Goal: Task Accomplishment & Management: Manage account settings

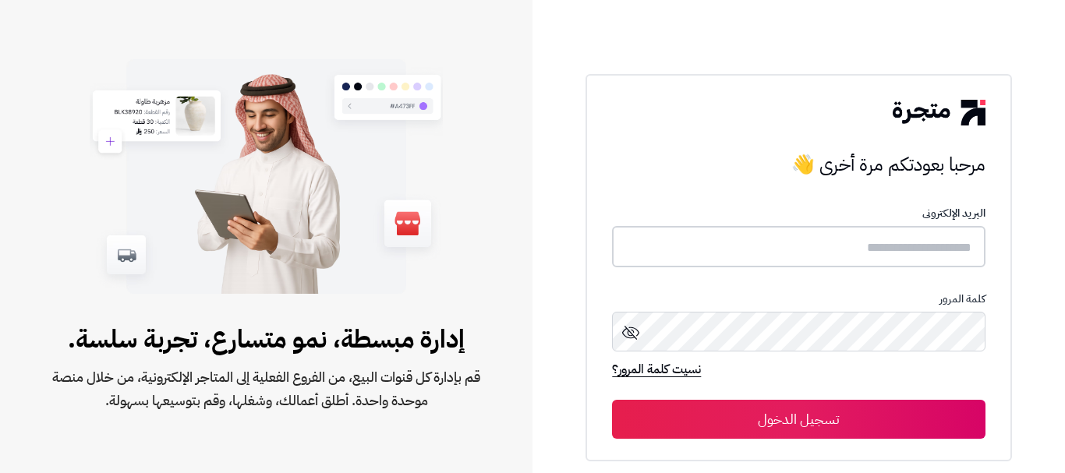
click at [737, 257] on input "text" at bounding box center [798, 246] width 373 height 41
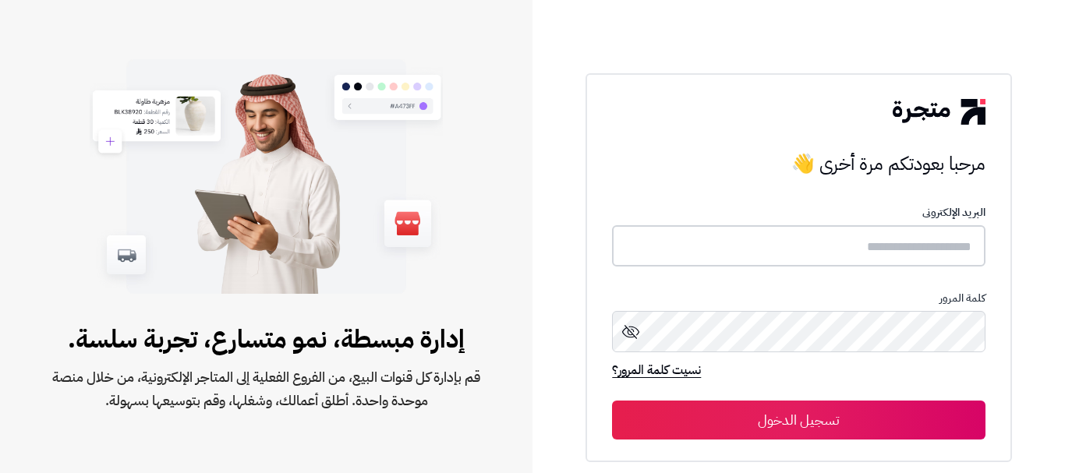
click at [804, 231] on input "text" at bounding box center [798, 245] width 373 height 41
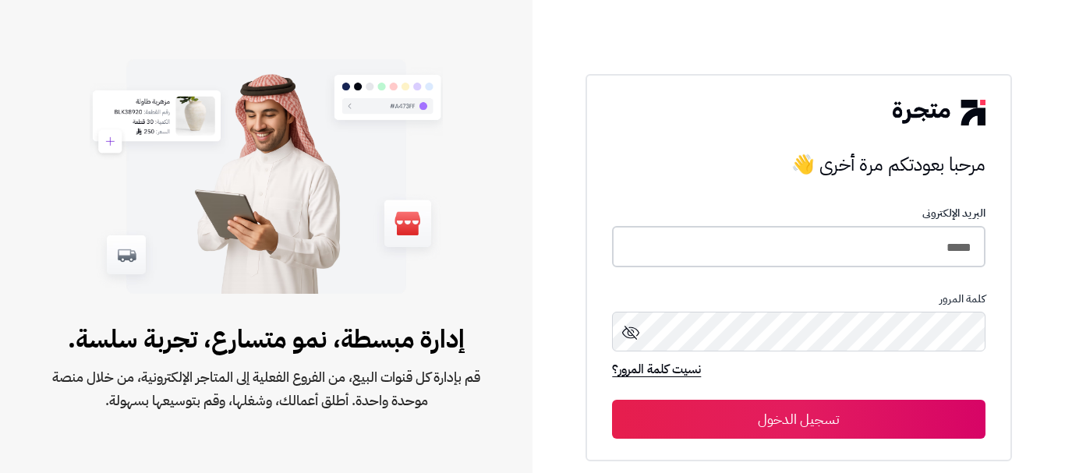
type input "*****"
click at [612, 400] on button "تسجيل الدخول" at bounding box center [798, 419] width 373 height 39
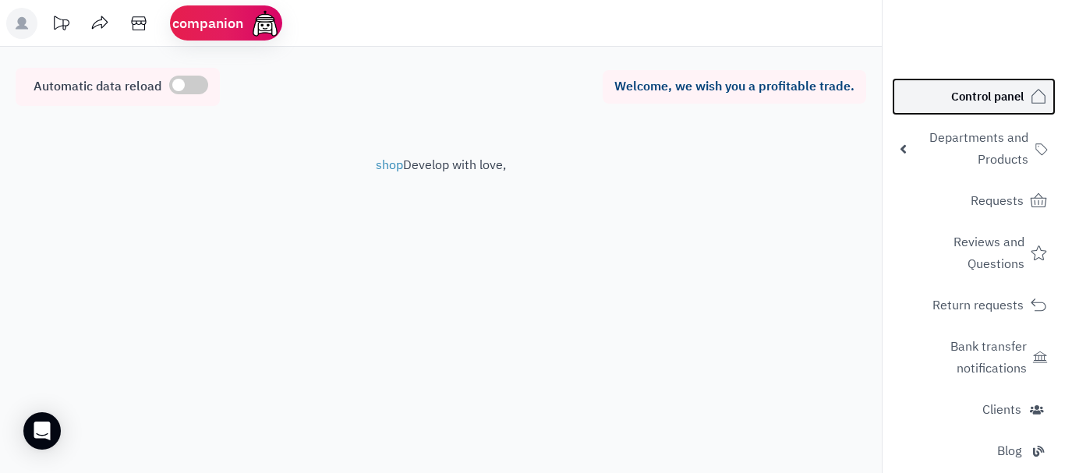
click at [975, 101] on font "Control panel" at bounding box center [987, 96] width 73 height 17
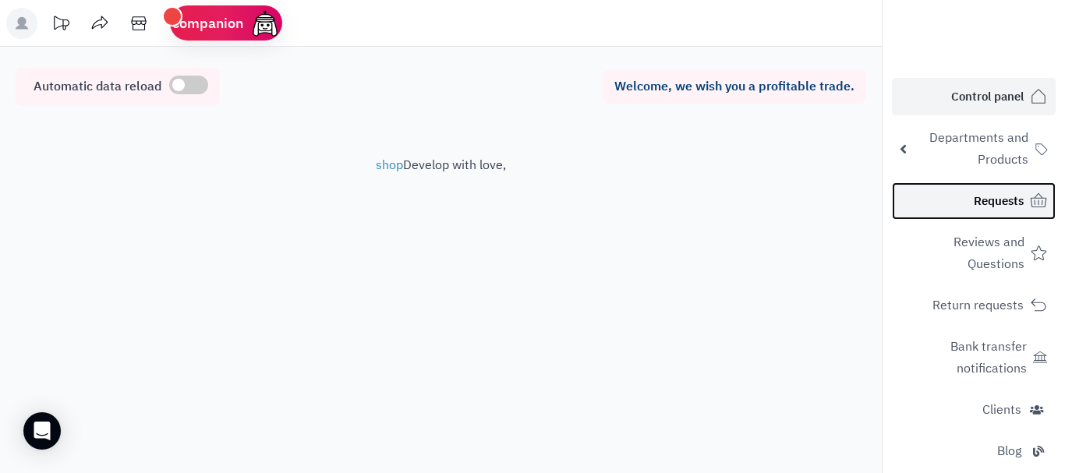
click at [975, 209] on font "Requests" at bounding box center [999, 201] width 50 height 17
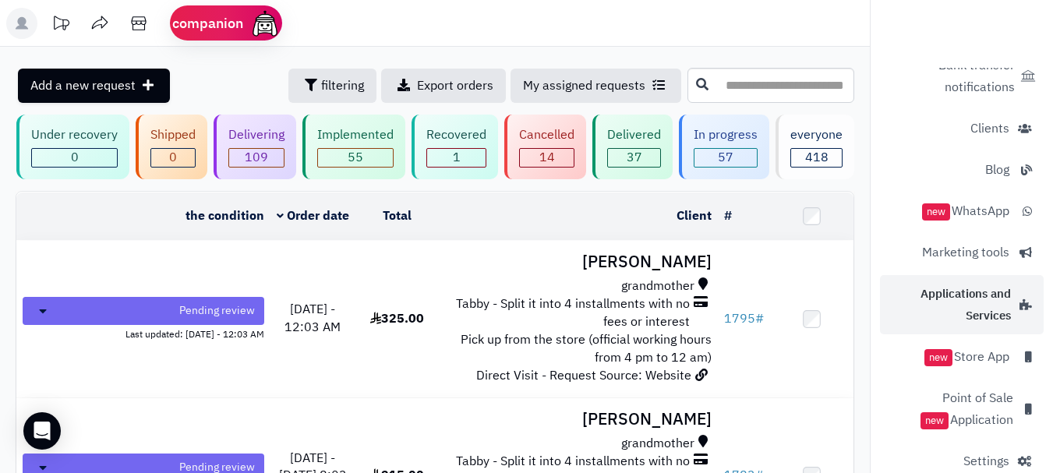
scroll to position [308, 0]
